Goal: Information Seeking & Learning: Learn about a topic

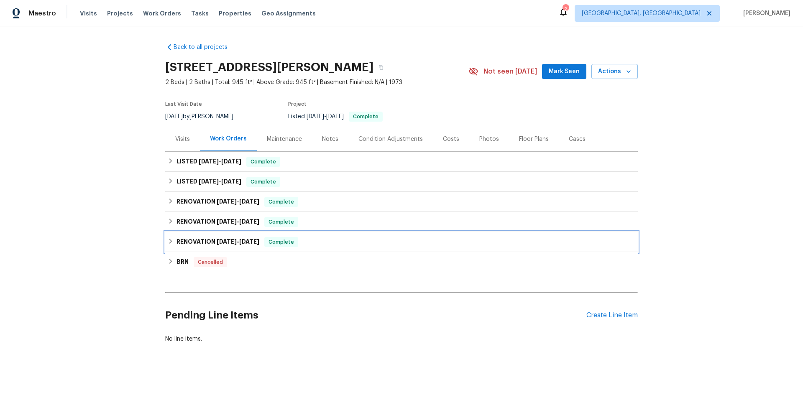
click at [209, 243] on h6 "RENOVATION [DATE] - [DATE]" at bounding box center [218, 242] width 83 height 10
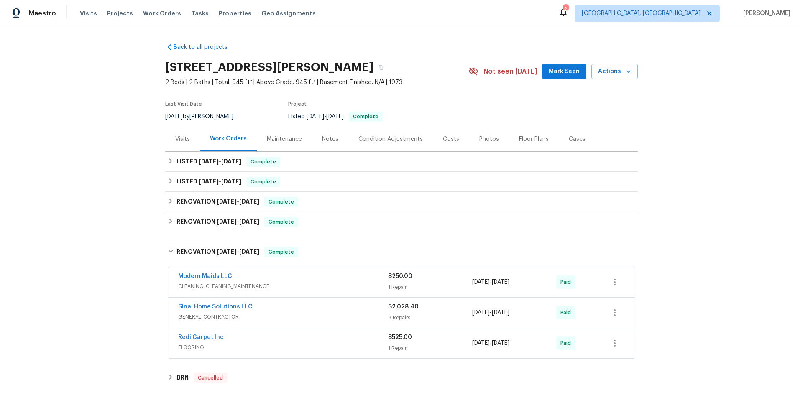
click at [182, 140] on div "Visits" at bounding box center [182, 139] width 15 height 8
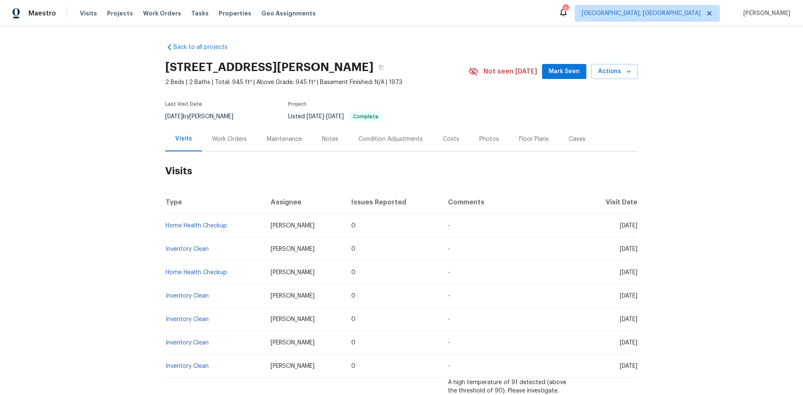
click at [268, 141] on div "Maintenance" at bounding box center [284, 139] width 35 height 8
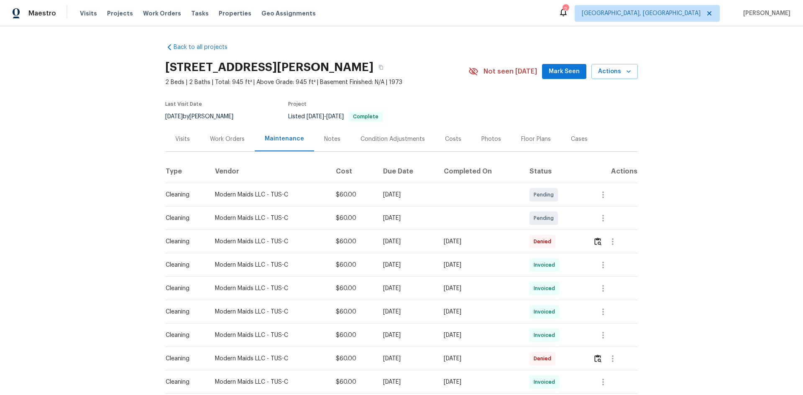
click at [329, 140] on div "Notes" at bounding box center [332, 139] width 16 height 8
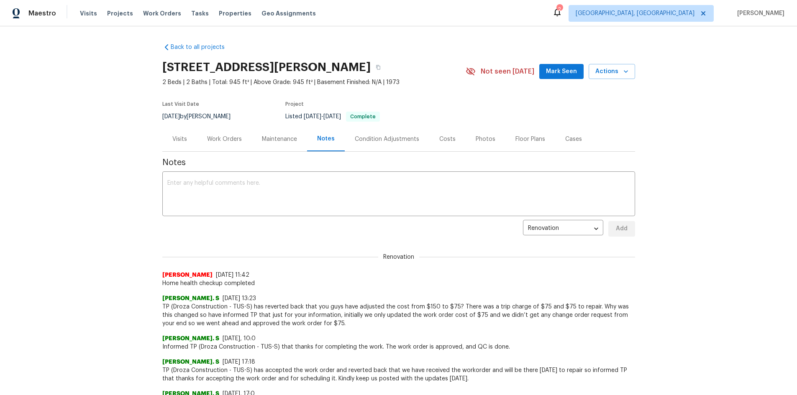
click at [381, 146] on div "Condition Adjustments" at bounding box center [387, 139] width 85 height 25
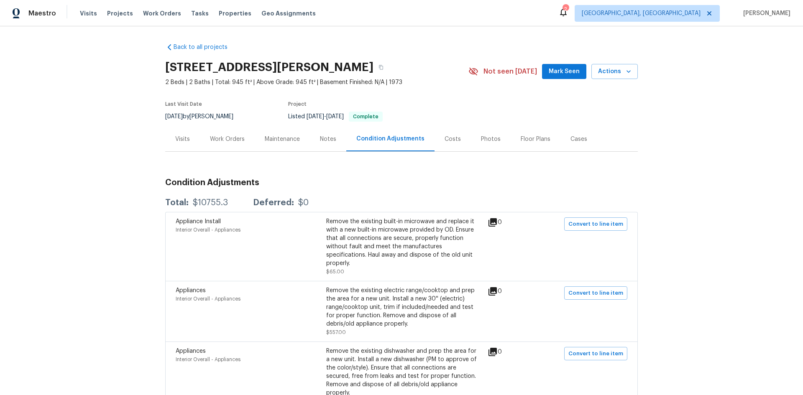
click at [179, 131] on div "Visits" at bounding box center [182, 139] width 35 height 25
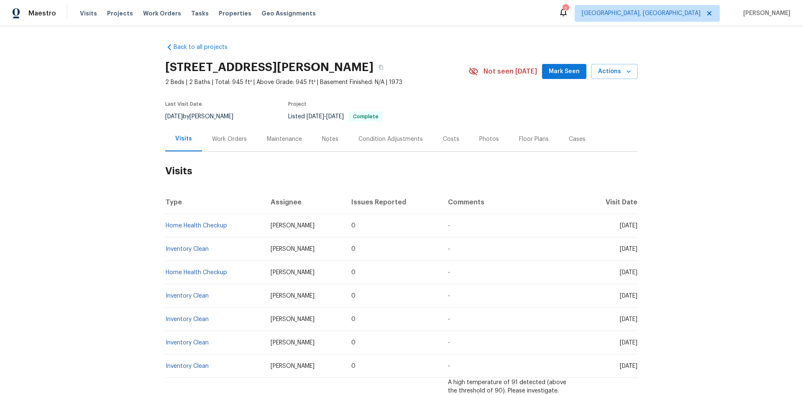
click at [223, 132] on div "Work Orders" at bounding box center [229, 139] width 55 height 25
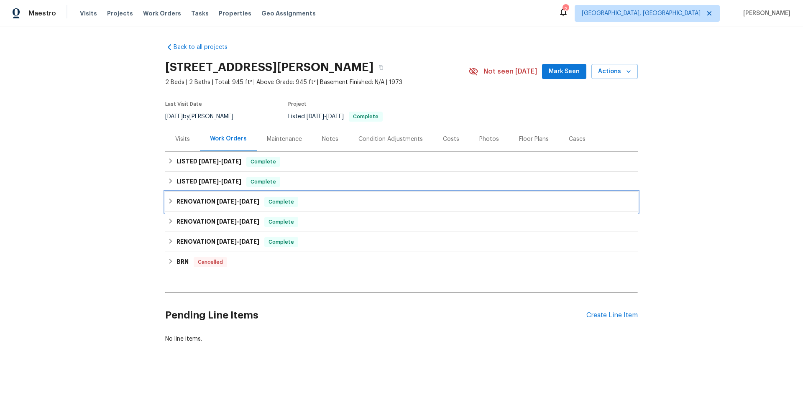
click at [251, 206] on h6 "RENOVATION [DATE] - [DATE]" at bounding box center [218, 202] width 83 height 10
